Goal: Task Accomplishment & Management: Manage account settings

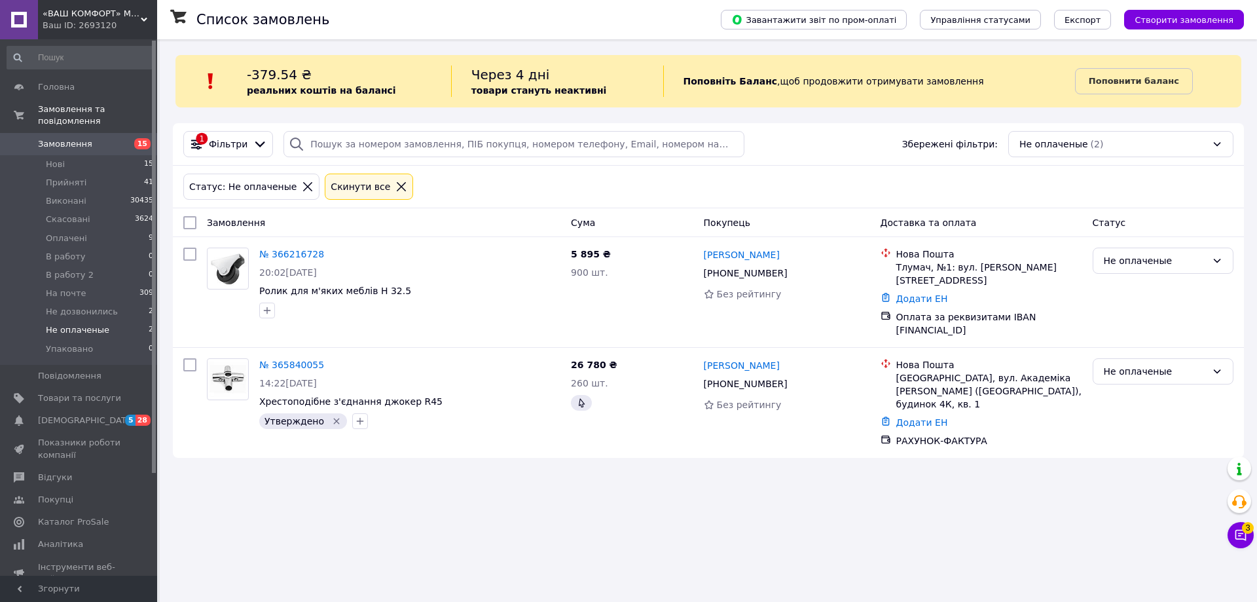
click at [61, 138] on span "Замовлення" at bounding box center [65, 144] width 54 height 12
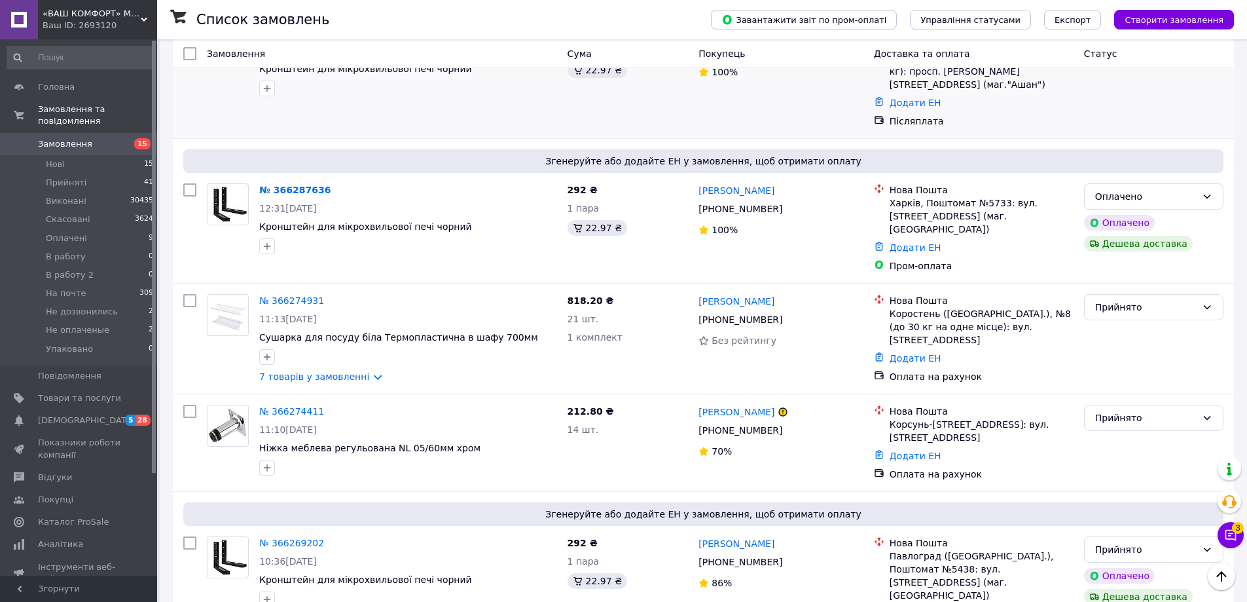
scroll to position [2618, 0]
